Goal: Check status: Check status

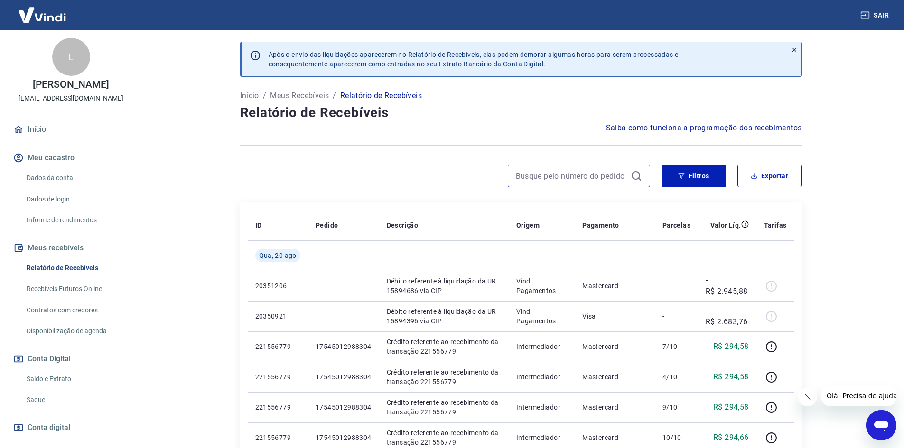
click at [549, 173] on input at bounding box center [571, 176] width 111 height 14
paste input "#17548492644449"
click at [520, 178] on input "#17548492644449" at bounding box center [571, 176] width 111 height 14
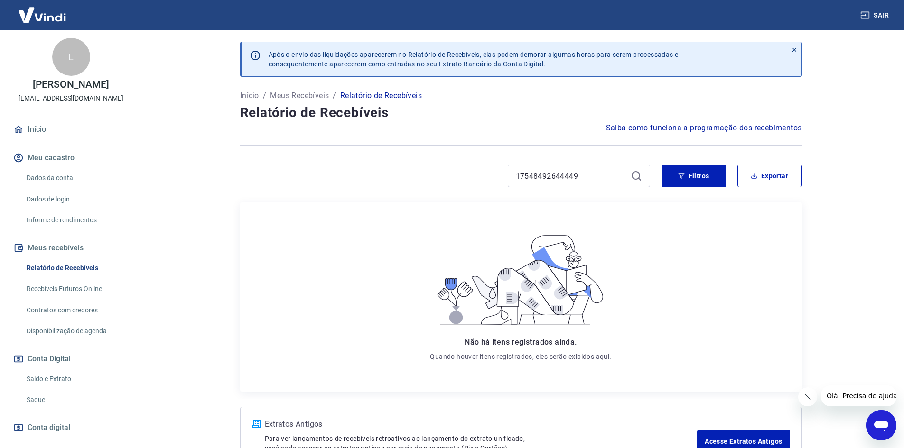
click at [641, 176] on icon at bounding box center [635, 175] width 11 height 11
click at [665, 171] on button "Filtros" at bounding box center [693, 176] width 65 height 23
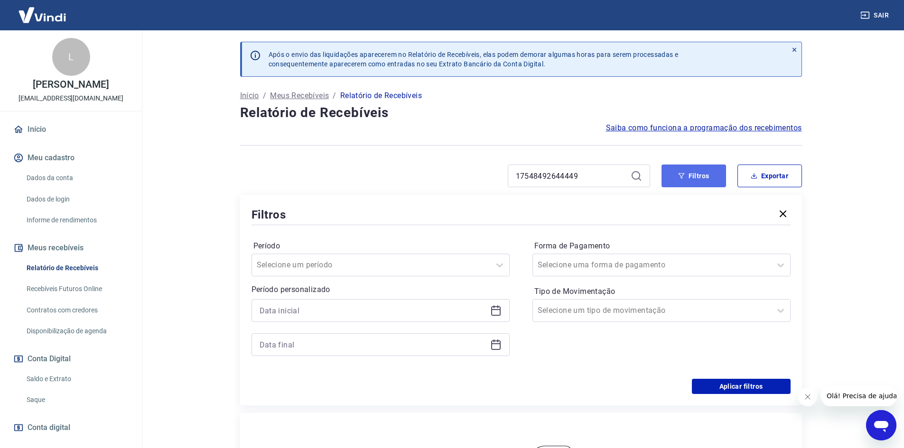
click at [666, 176] on button "Filtros" at bounding box center [693, 176] width 65 height 23
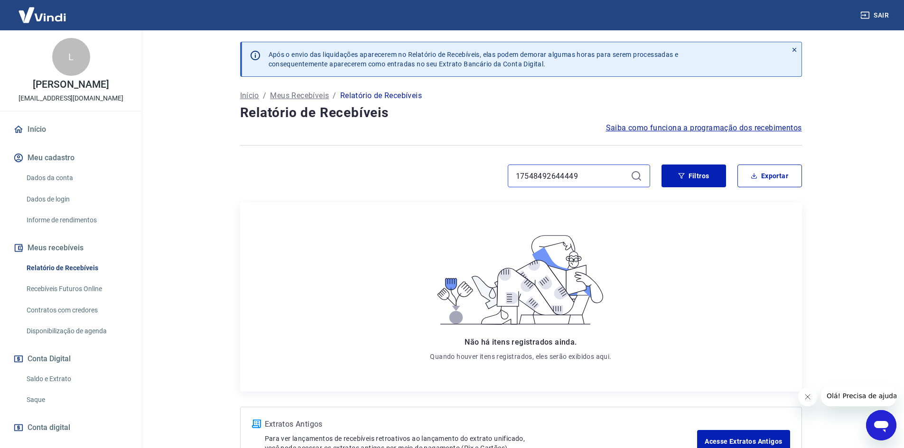
click at [566, 170] on input "17548492644449" at bounding box center [571, 176] width 111 height 14
paste input "#17539246414557"
click at [521, 173] on input "#17539246414557" at bounding box center [571, 176] width 111 height 14
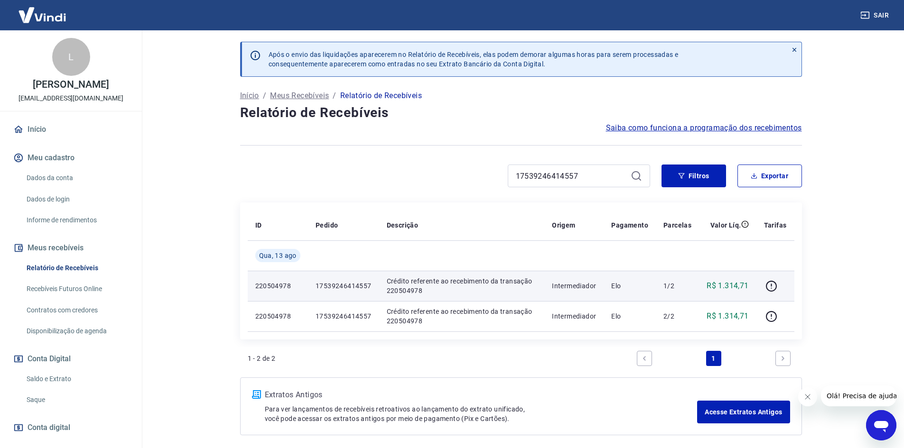
click at [333, 287] on p "17539246414557" at bounding box center [343, 285] width 56 height 9
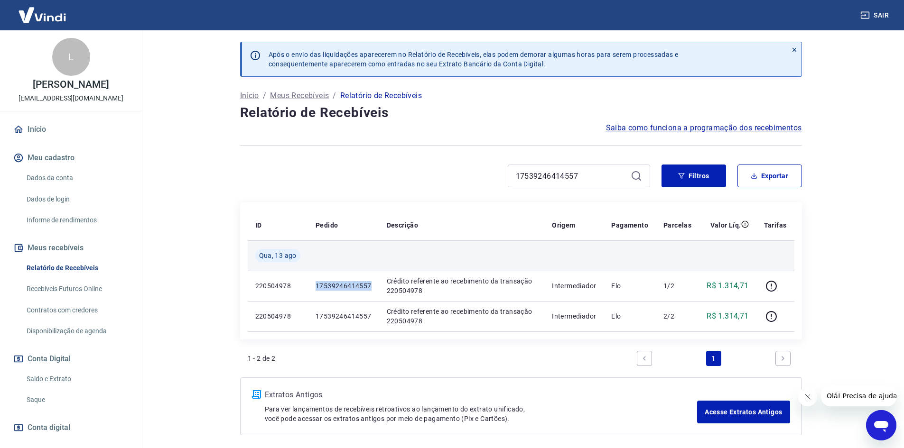
copy p "17539246414557"
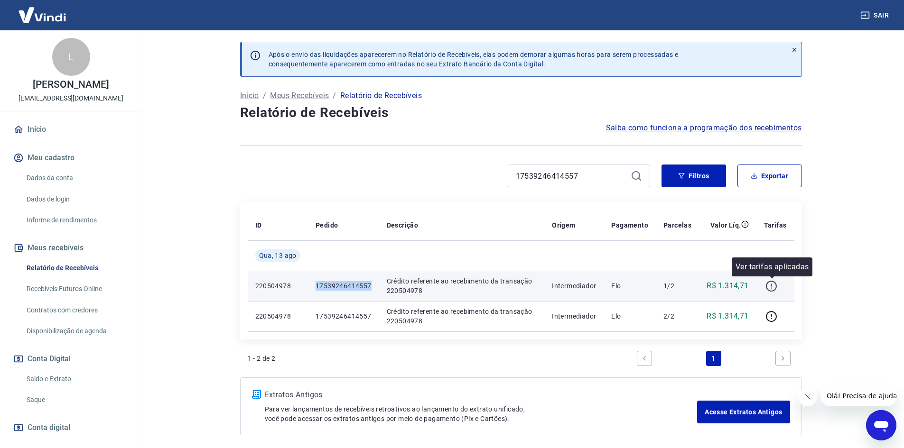
click at [773, 289] on icon "button" at bounding box center [771, 286] width 12 height 12
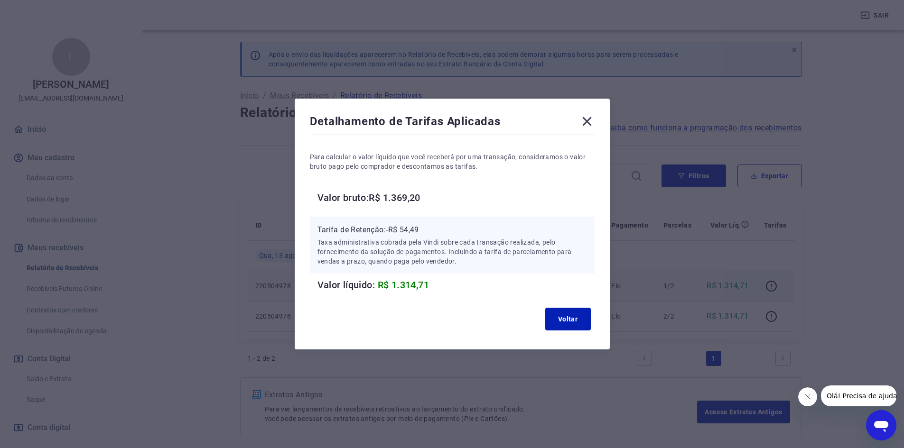
click at [689, 266] on div "Detalhamento de Tarifas Aplicadas Para calcular o valor líquido que você recebe…" at bounding box center [452, 224] width 904 height 448
click at [594, 120] on icon at bounding box center [586, 121] width 15 height 15
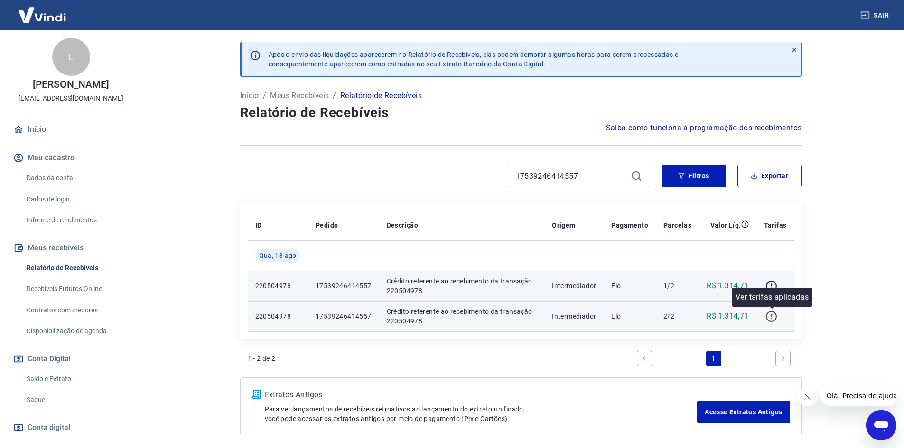
click at [770, 311] on icon "button" at bounding box center [771, 317] width 12 height 12
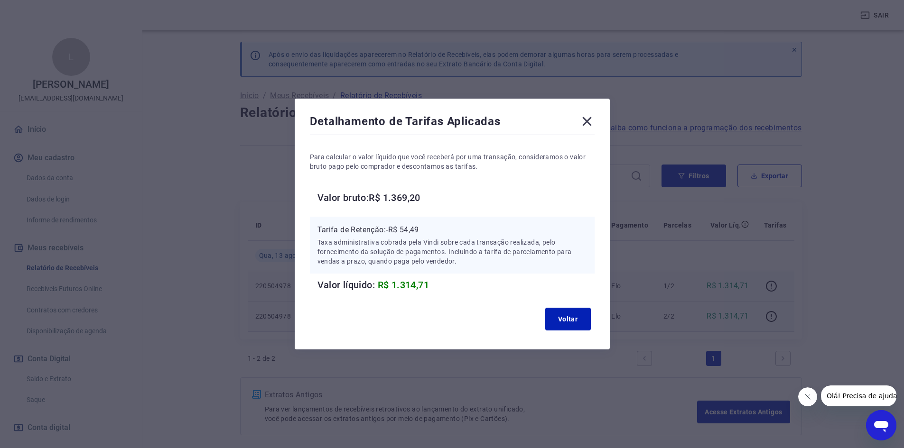
click at [594, 117] on icon at bounding box center [586, 121] width 15 height 15
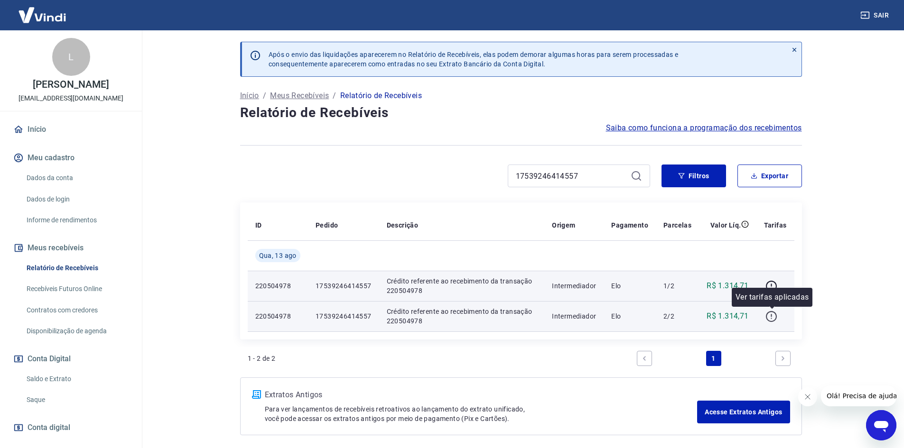
click at [765, 317] on button "button" at bounding box center [771, 316] width 15 height 15
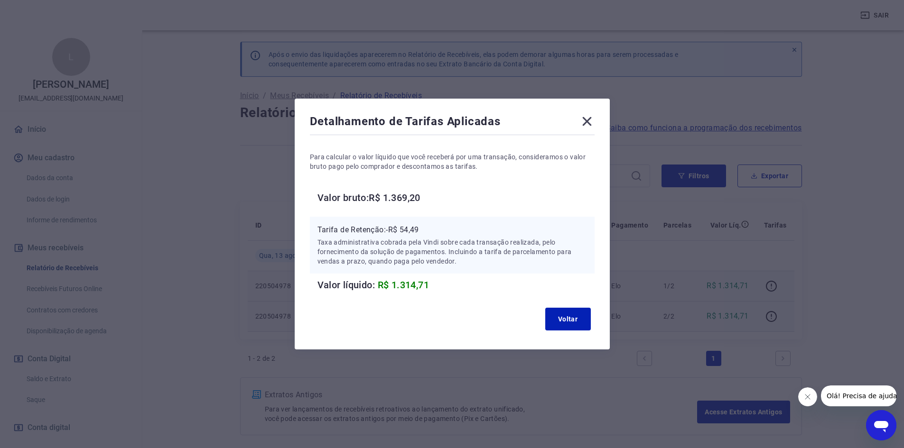
click at [589, 122] on icon at bounding box center [586, 121] width 9 height 9
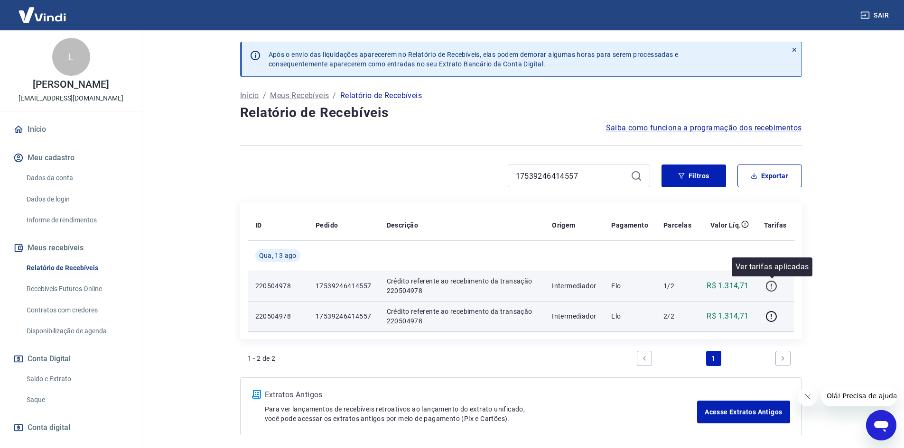
click at [771, 283] on icon "button" at bounding box center [771, 286] width 12 height 12
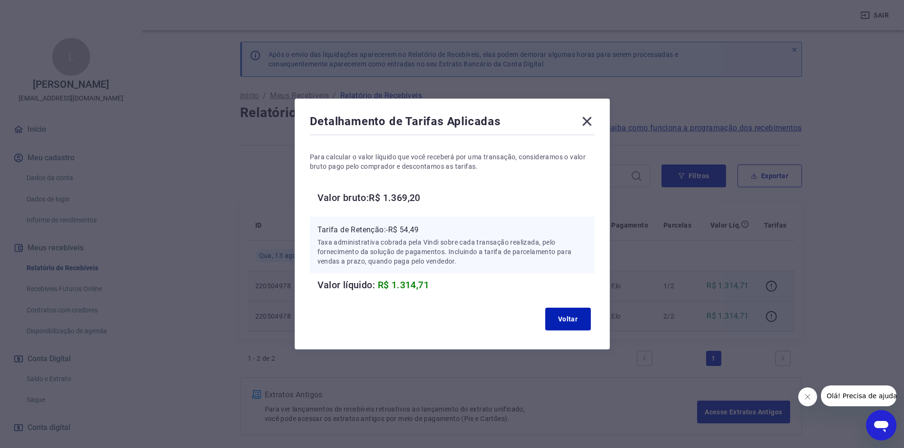
click at [590, 124] on icon at bounding box center [586, 121] width 15 height 15
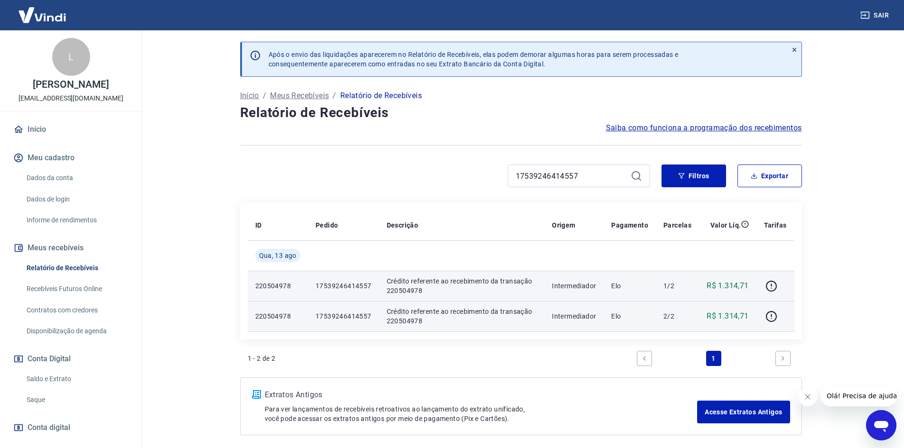
click at [585, 168] on div "17539246414557" at bounding box center [579, 176] width 142 height 23
click at [585, 176] on input "17539246414557" at bounding box center [571, 176] width 111 height 14
click at [584, 174] on input "17539246414557" at bounding box center [571, 176] width 111 height 14
paste input "#17548492644449"
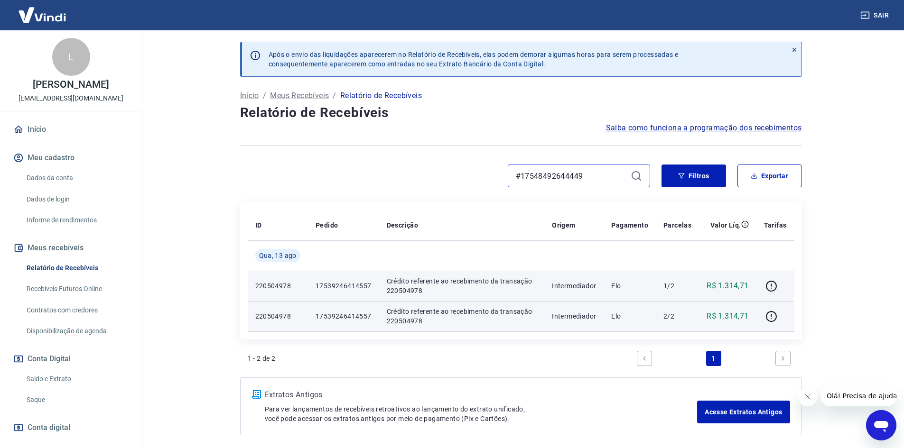
click at [517, 175] on input "#17548492644449" at bounding box center [571, 176] width 111 height 14
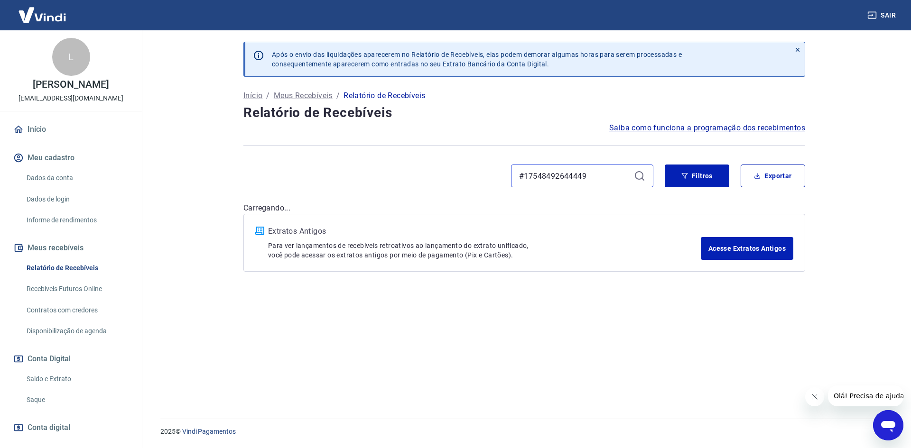
click at [520, 177] on input "#17548492644449" at bounding box center [574, 176] width 111 height 14
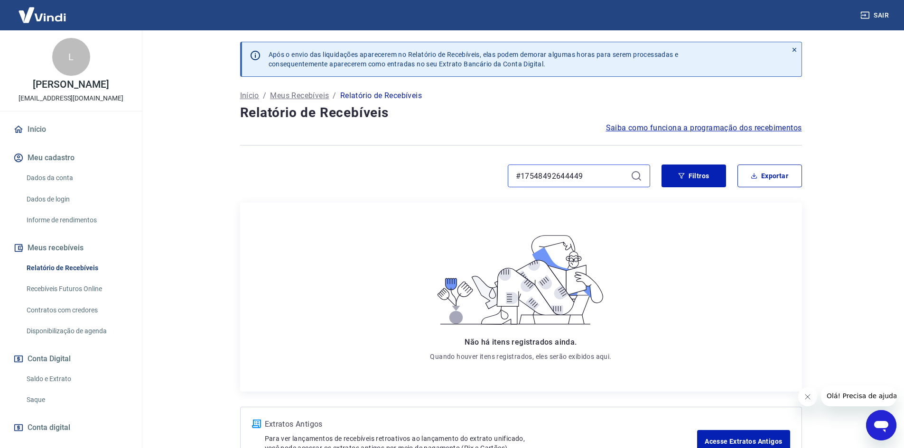
click at [520, 175] on input "#17548492644449" at bounding box center [571, 176] width 111 height 14
type input "17548492644449"
